Goal: Task Accomplishment & Management: Use online tool/utility

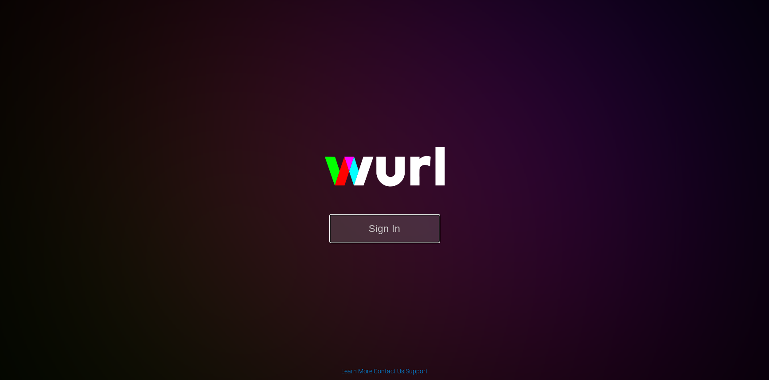
click at [406, 230] on button "Sign In" at bounding box center [384, 228] width 111 height 29
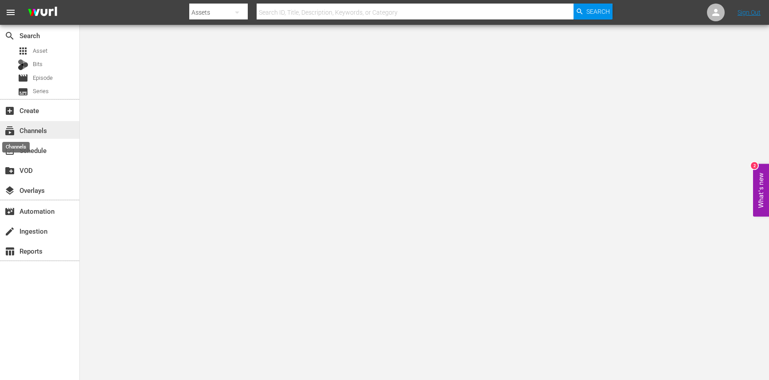
click at [13, 128] on span "subscriptions" at bounding box center [9, 130] width 11 height 11
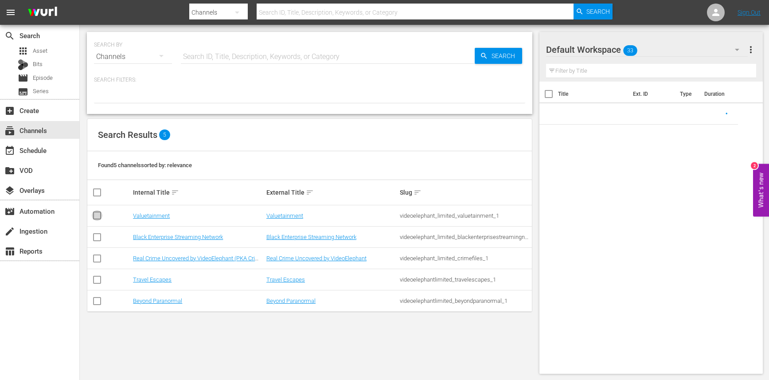
click at [93, 218] on input "checkbox" at bounding box center [97, 217] width 11 height 11
checkbox input "true"
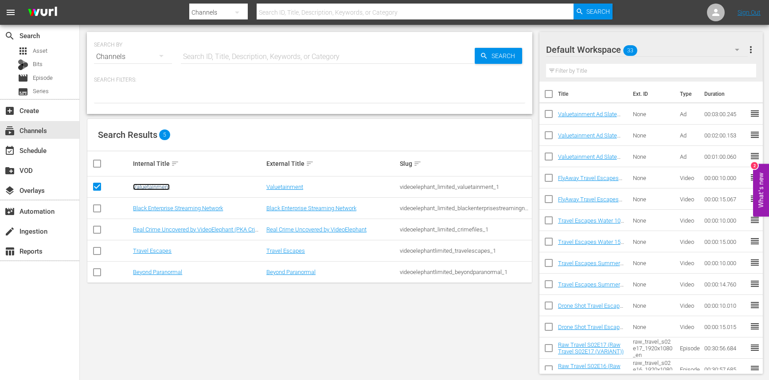
click at [153, 187] on link "Valuetainment" at bounding box center [151, 187] width 37 height 7
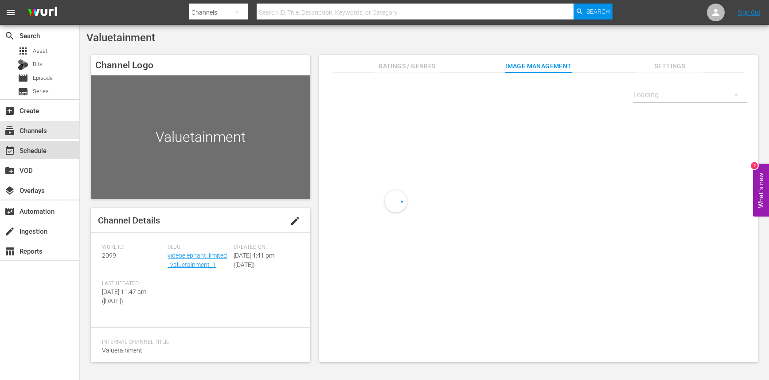
click at [42, 152] on div "event_available Schedule" at bounding box center [25, 149] width 50 height 8
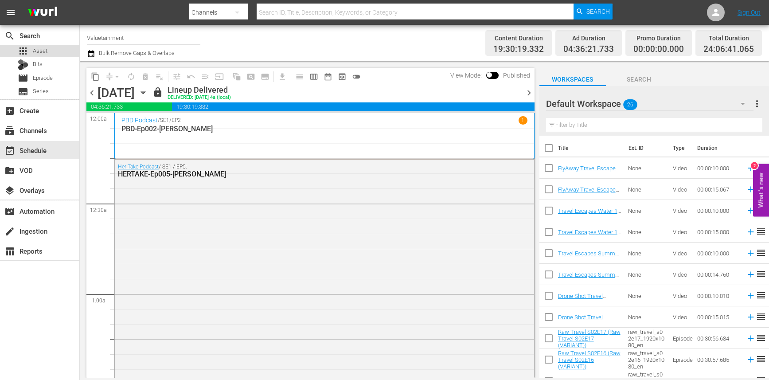
click at [52, 53] on div "apps Asset" at bounding box center [39, 51] width 79 height 12
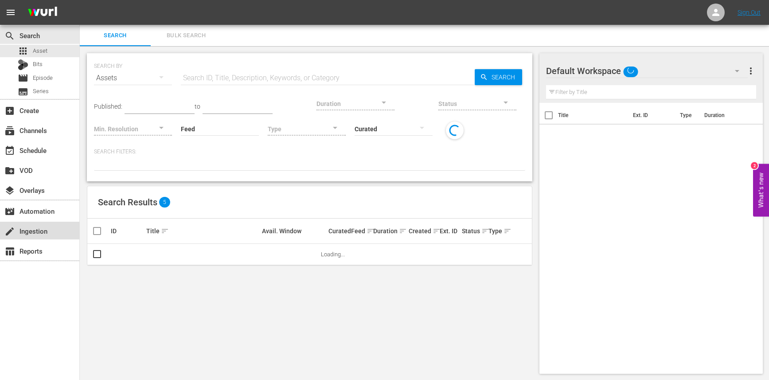
click at [23, 228] on div "create Ingestion" at bounding box center [25, 230] width 50 height 8
